Goal: Obtain resource: Download file/media

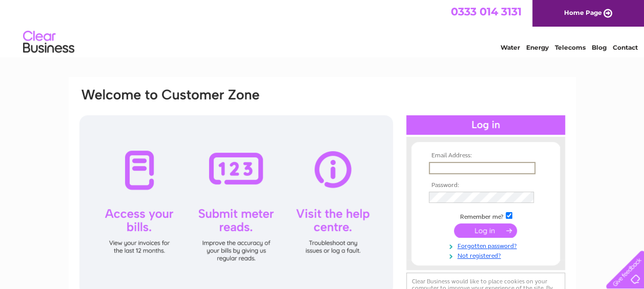
type input "rob.broad@broadwealth.co.uk"
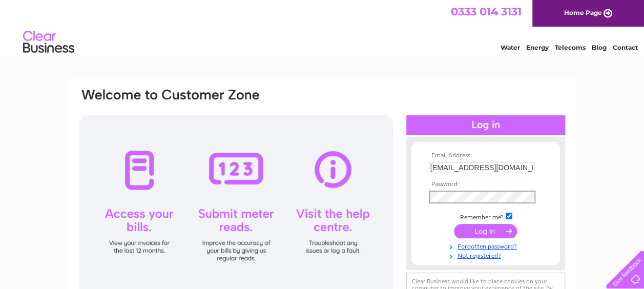
click at [454, 224] on input "submit" at bounding box center [485, 231] width 63 height 14
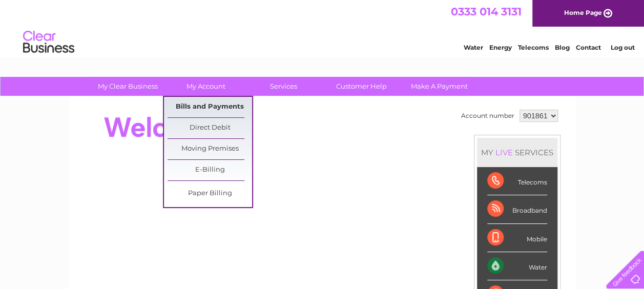
click at [218, 107] on link "Bills and Payments" at bounding box center [210, 107] width 85 height 20
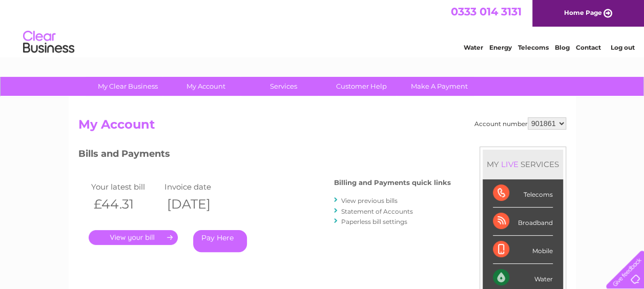
click at [132, 237] on link "." at bounding box center [133, 237] width 89 height 15
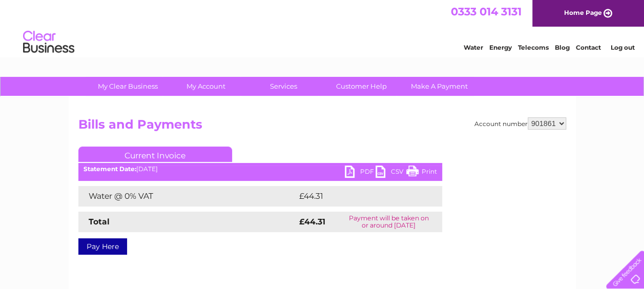
click at [350, 172] on link "PDF" at bounding box center [360, 172] width 31 height 15
click at [632, 43] on li "Log out" at bounding box center [622, 47] width 31 height 13
click at [624, 46] on link "Log out" at bounding box center [622, 48] width 24 height 8
